Goal: Information Seeking & Learning: Learn about a topic

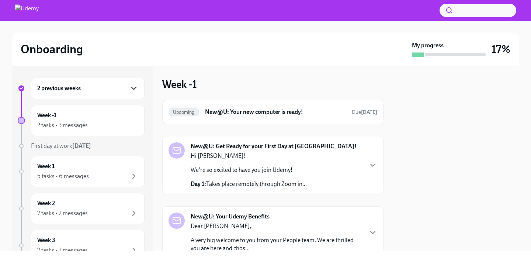
click at [136, 87] on icon "button" at bounding box center [134, 88] width 4 height 2
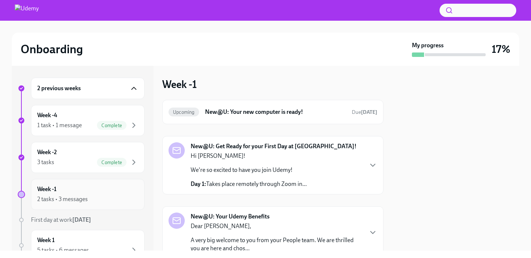
click at [85, 195] on div "2 tasks • 3 messages" at bounding box center [62, 199] width 51 height 8
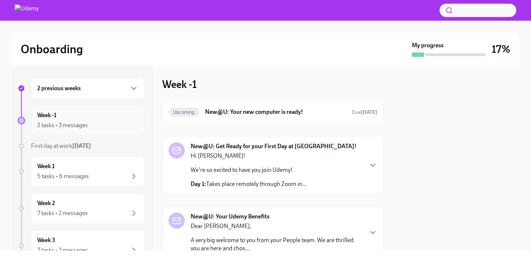
click at [110, 127] on div "2 tasks • 3 messages" at bounding box center [87, 125] width 101 height 9
click at [304, 117] on div "Upcoming New@U: Your new computer is ready! Due [DATE]" at bounding box center [273, 112] width 209 height 12
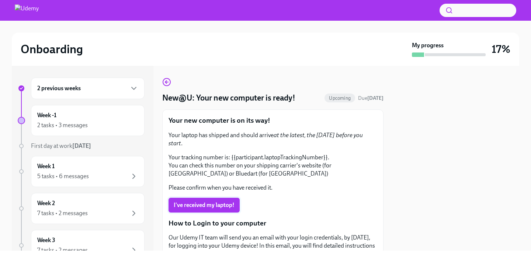
click at [226, 201] on span "I've received my laptop!" at bounding box center [204, 204] width 61 height 7
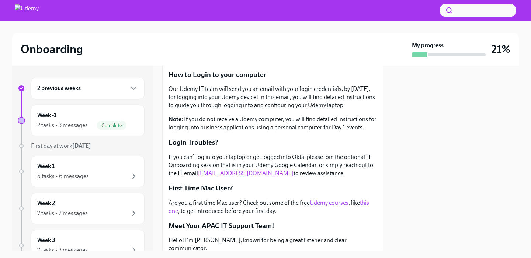
scroll to position [172, 0]
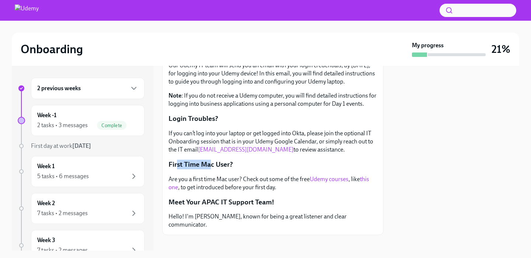
drag, startPoint x: 177, startPoint y: 155, endPoint x: 210, endPoint y: 155, distance: 33.6
click at [210, 159] on p "First Time Mac User?" at bounding box center [273, 164] width 209 height 10
drag, startPoint x: 186, startPoint y: 170, endPoint x: 245, endPoint y: 170, distance: 59.0
click at [246, 175] on p "Are you a first time Mac user? Check out some of the free Udemy courses , like …" at bounding box center [273, 183] width 209 height 16
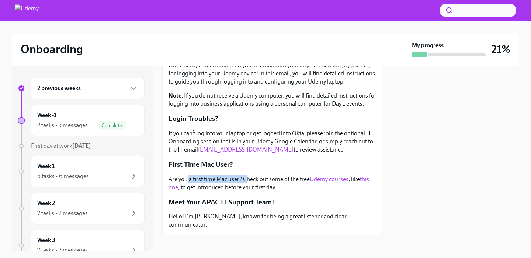
click at [245, 175] on p "Are you a first time Mac user? Check out some of the free Udemy courses , like …" at bounding box center [273, 183] width 209 height 16
drag, startPoint x: 246, startPoint y: 170, endPoint x: 305, endPoint y: 169, distance: 59.4
click at [305, 175] on p "Are you a first time Mac user? Check out some of the free Udemy courses , like …" at bounding box center [273, 183] width 209 height 16
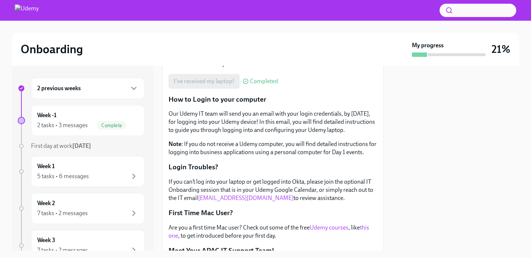
scroll to position [0, 0]
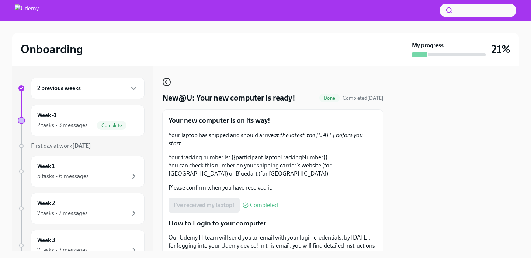
click at [166, 82] on icon "button" at bounding box center [165, 81] width 1 height 3
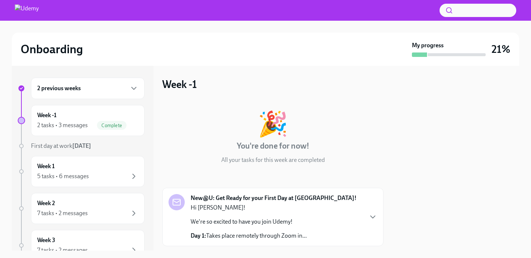
click at [96, 94] on div "2 previous weeks" at bounding box center [88, 87] width 114 height 21
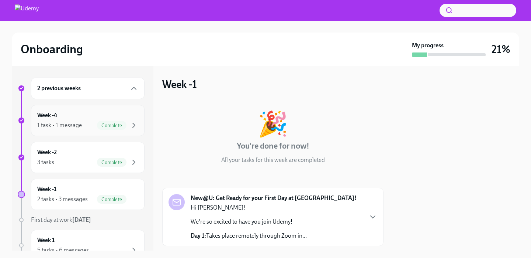
click at [90, 123] on div "1 task • 1 message Complete" at bounding box center [87, 125] width 101 height 9
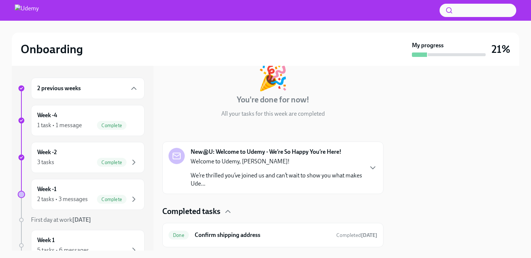
scroll to position [66, 0]
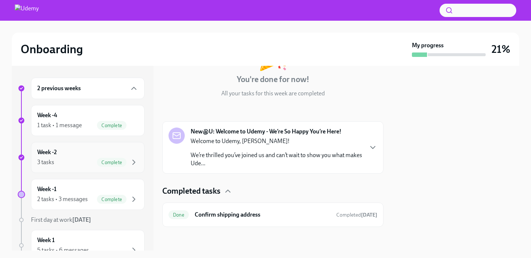
click at [66, 153] on div "Week -2 3 tasks Complete" at bounding box center [87, 157] width 101 height 18
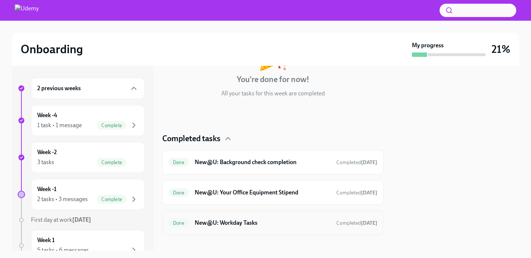
click at [262, 217] on div "Done New@U: Workday Tasks Completed [DATE]" at bounding box center [273, 223] width 209 height 12
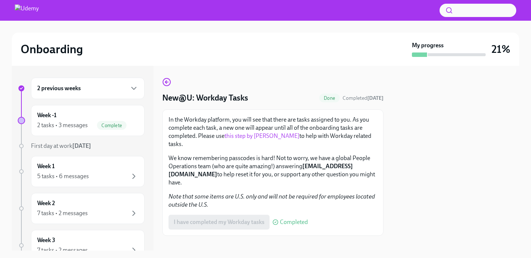
click at [247, 138] on link "this step by [PERSON_NAME]" at bounding box center [262, 135] width 75 height 7
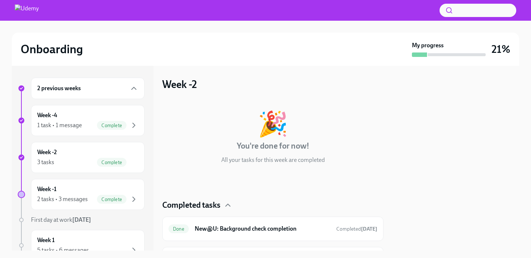
scroll to position [58, 0]
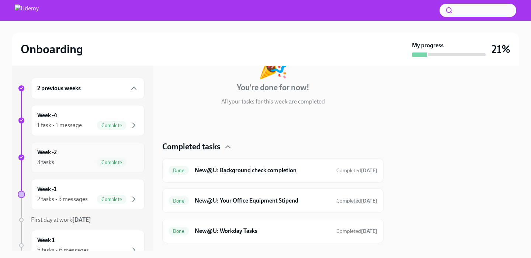
click at [81, 155] on div "Week -2 3 tasks Complete" at bounding box center [87, 157] width 101 height 18
click at [399, 163] on div at bounding box center [456, 158] width 127 height 184
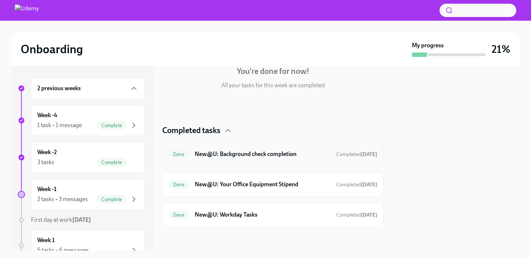
scroll to position [73, 0]
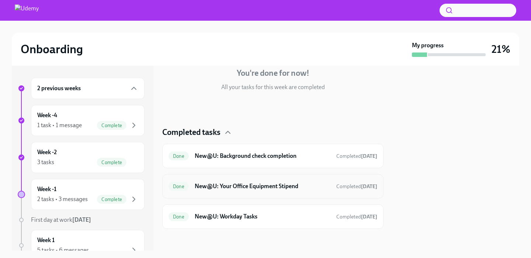
click at [272, 186] on h6 "New@U: Your Office Equipment Stipend" at bounding box center [263, 186] width 136 height 8
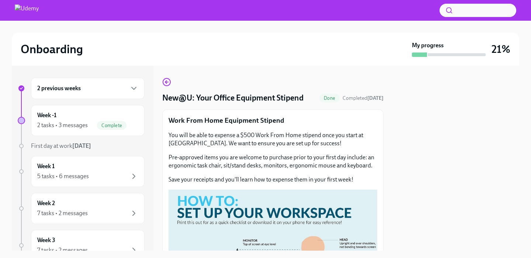
click at [358, 134] on p "You will be able to expense a $500 Work From Home stipend once you start at [GE…" at bounding box center [273, 139] width 209 height 16
click at [282, 54] on div "Onboarding" at bounding box center [215, 49] width 389 height 15
click at [203, 172] on div "You will be able to expense a $500 Work From Home stipend once you start at [GE…" at bounding box center [273, 157] width 209 height 52
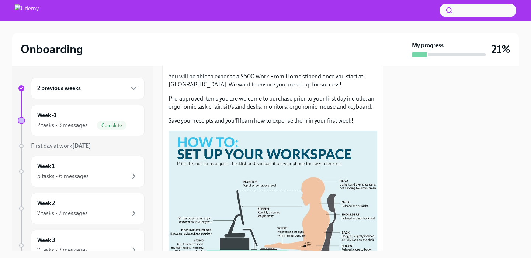
scroll to position [60, 0]
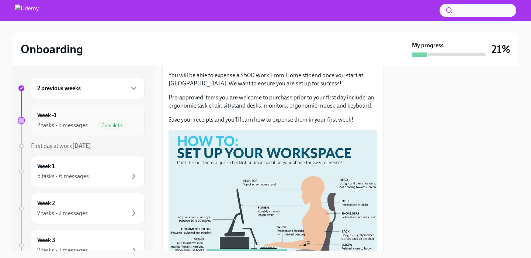
click at [77, 124] on div "2 tasks • 3 messages" at bounding box center [62, 125] width 51 height 8
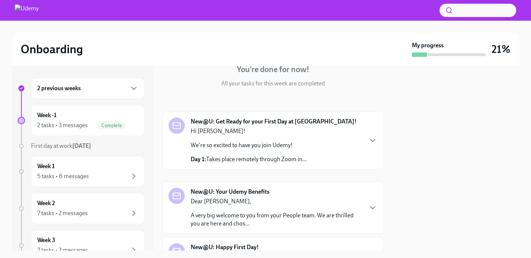
scroll to position [75, 0]
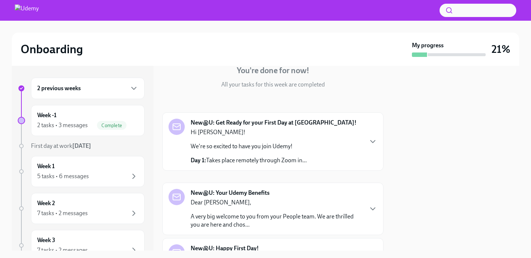
click at [276, 161] on p "Day 1: Takes place remotely through Zoom in..." at bounding box center [249, 160] width 116 height 8
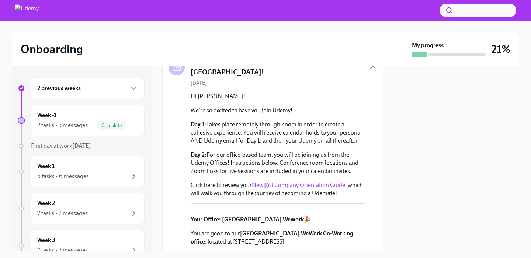
scroll to position [138, 0]
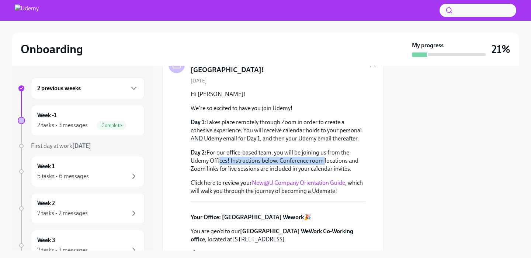
drag, startPoint x: 218, startPoint y: 155, endPoint x: 327, endPoint y: 161, distance: 108.6
click at [325, 161] on p "Day 2: For our office-based team, you will be joining us from the Udemy Offices…" at bounding box center [278, 160] width 175 height 24
click at [327, 161] on p "Day 2: For our office-based team, you will be joining us from the Udemy Offices…" at bounding box center [278, 160] width 175 height 24
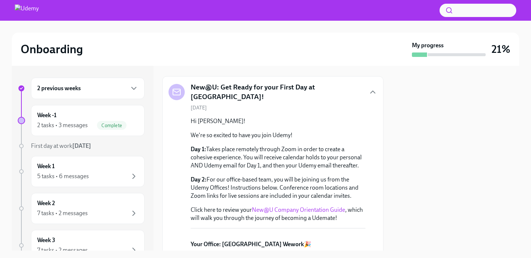
scroll to position [115, 0]
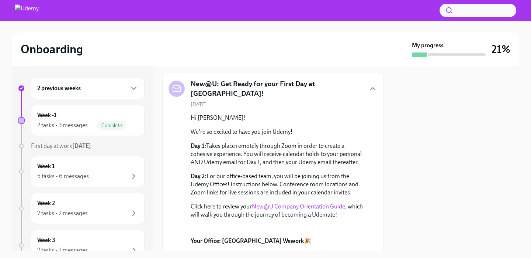
click at [165, 75] on div "New@U: Get Ready for your First Day at [GEOGRAPHIC_DATA]! [DATE] Hi [PERSON_NAM…" at bounding box center [272, 232] width 221 height 319
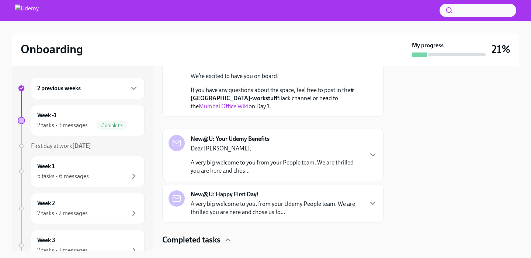
scroll to position [542, 0]
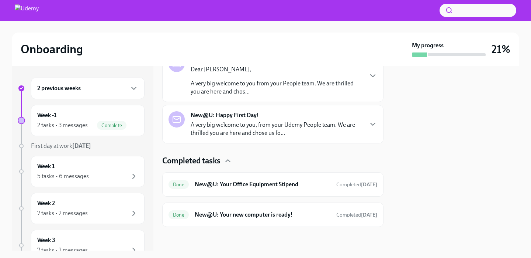
click at [105, 85] on div "2 previous weeks" at bounding box center [87, 88] width 101 height 9
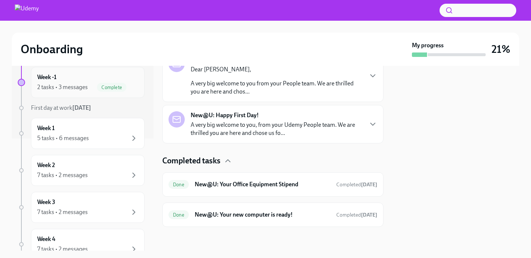
scroll to position [115, 0]
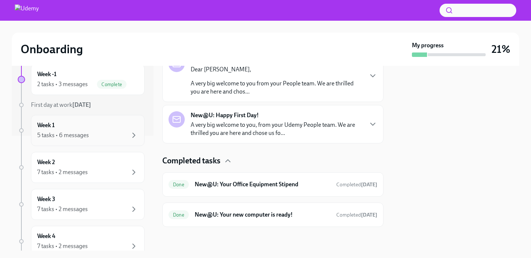
click at [90, 137] on div "5 tasks • 6 messages" at bounding box center [87, 135] width 101 height 9
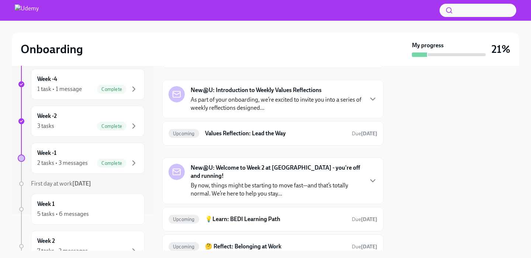
scroll to position [36, 0]
click at [47, 118] on h6 "Week -2" at bounding box center [47, 116] width 20 height 8
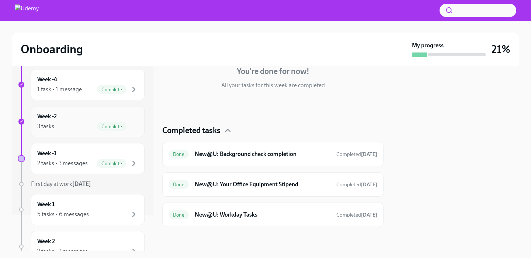
scroll to position [75, 0]
click at [55, 149] on h6 "Week -1" at bounding box center [46, 153] width 19 height 8
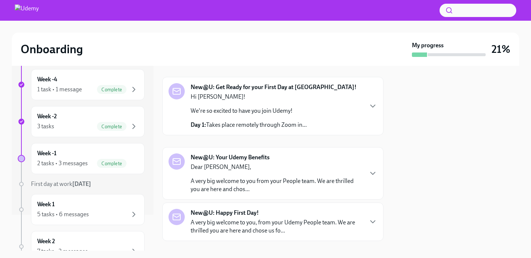
scroll to position [185, 0]
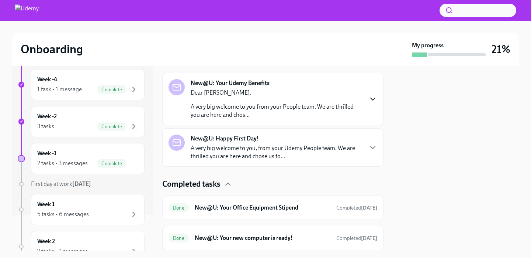
click at [372, 99] on icon "button" at bounding box center [373, 98] width 9 height 9
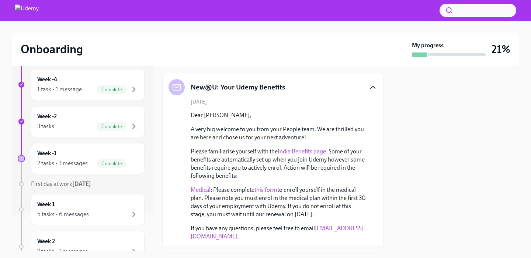
click at [309, 151] on link "India Benefits page" at bounding box center [302, 151] width 48 height 7
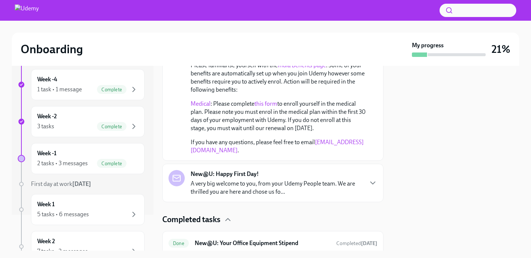
scroll to position [330, 0]
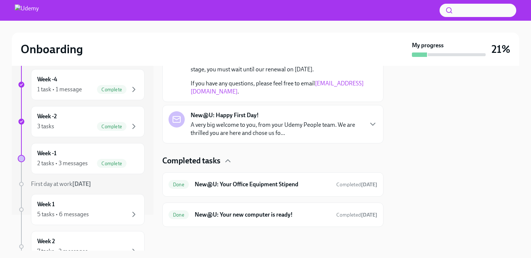
click at [281, 126] on p "A very big welcome to you, from your Udemy People team. We are thrilled you are…" at bounding box center [277, 129] width 172 height 16
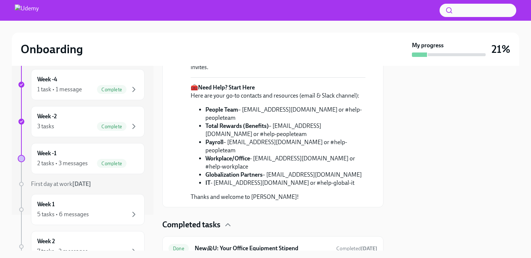
scroll to position [580, 0]
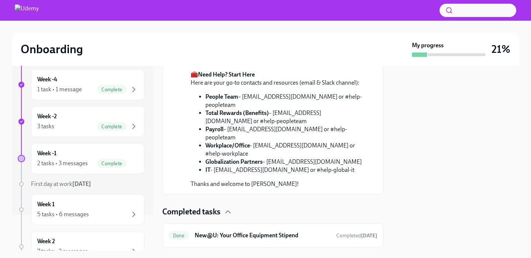
click at [225, 19] on link "Day 1 Learning Path." at bounding box center [228, 15] width 52 height 7
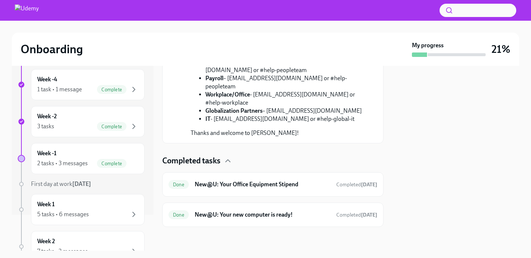
scroll to position [701, 0]
